Goal: Task Accomplishment & Management: Manage account settings

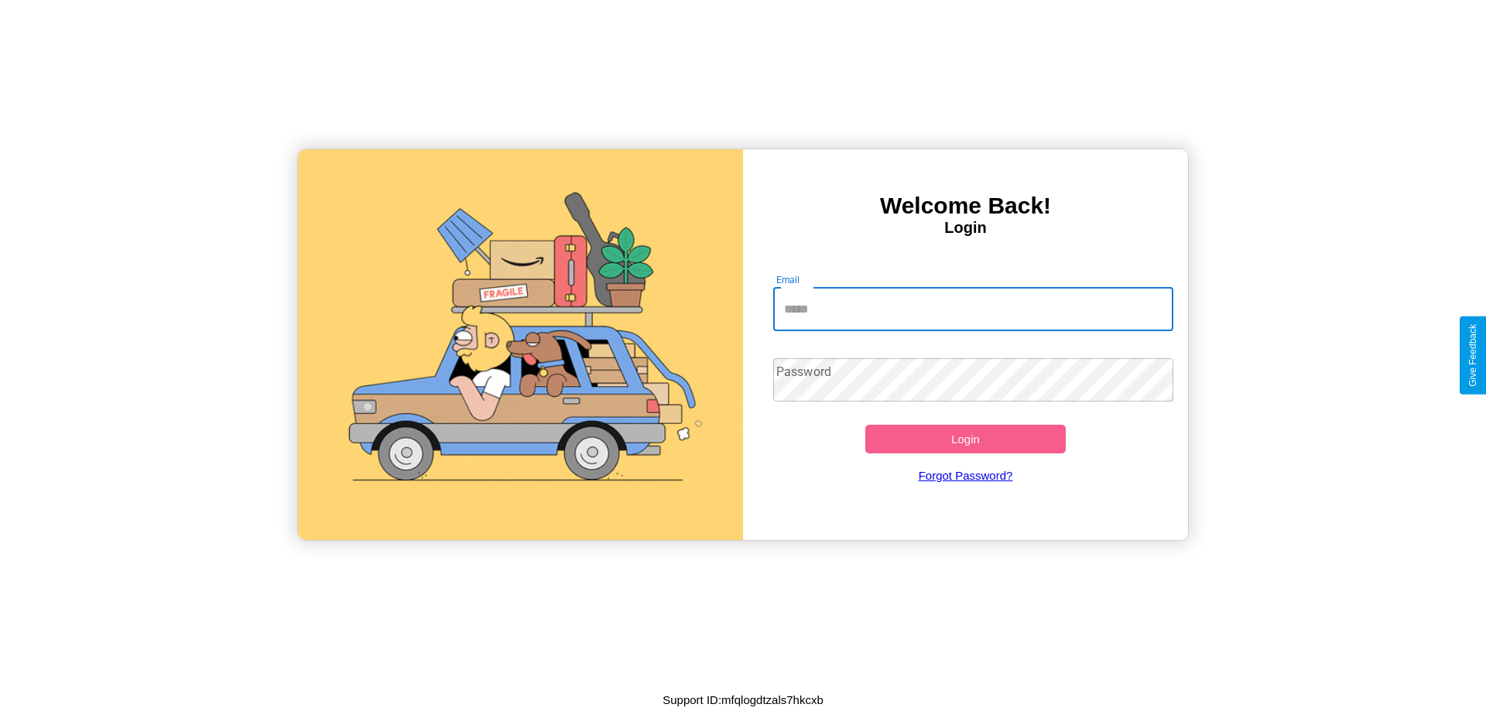
click at [973, 309] on input "Email" at bounding box center [973, 309] width 401 height 43
type input "**********"
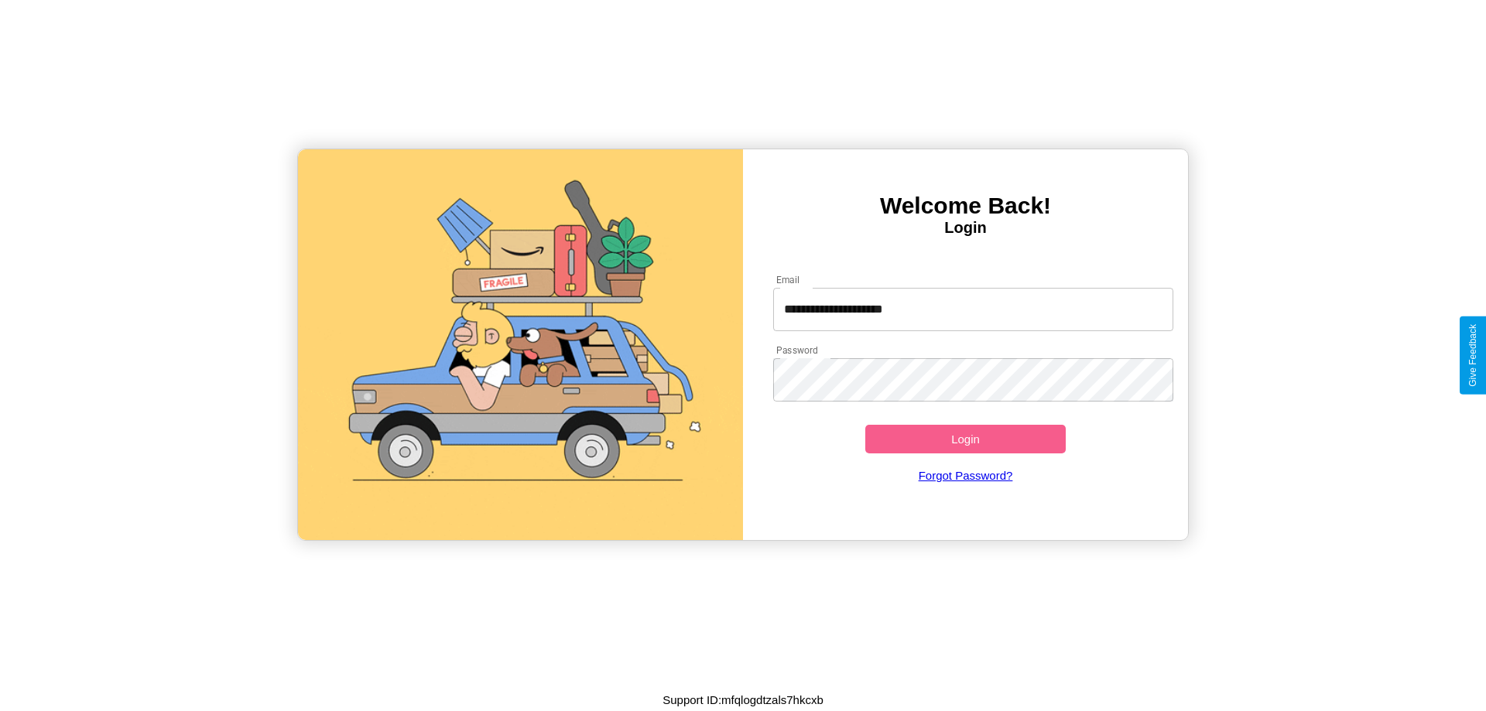
click at [965, 439] on button "Login" at bounding box center [966, 439] width 201 height 29
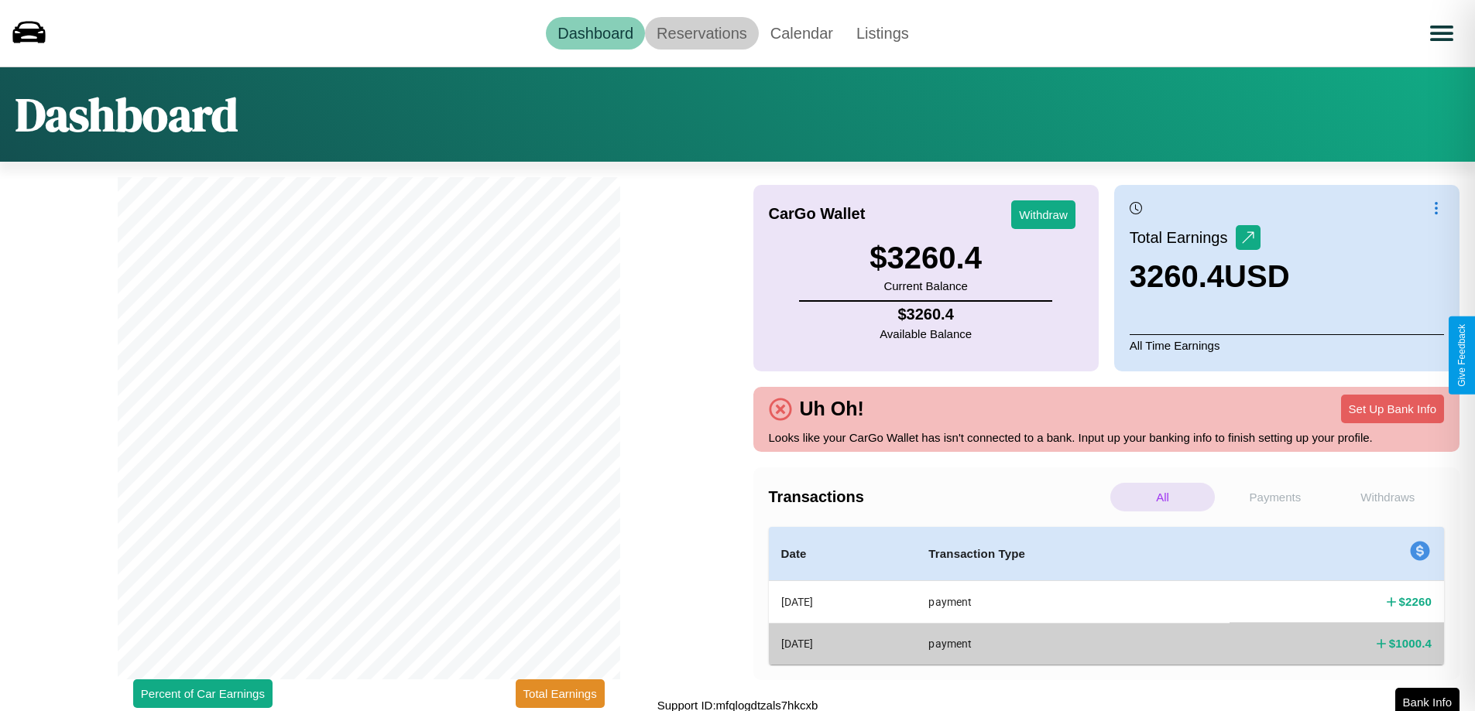
click at [701, 33] on link "Reservations" at bounding box center [702, 33] width 114 height 33
